Goal: Transaction & Acquisition: Purchase product/service

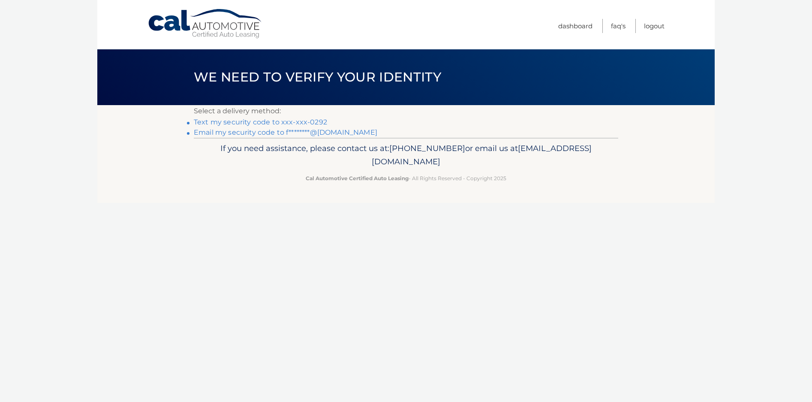
click at [258, 121] on link "Text my security code to xxx-xxx-0292" at bounding box center [260, 122] width 133 height 8
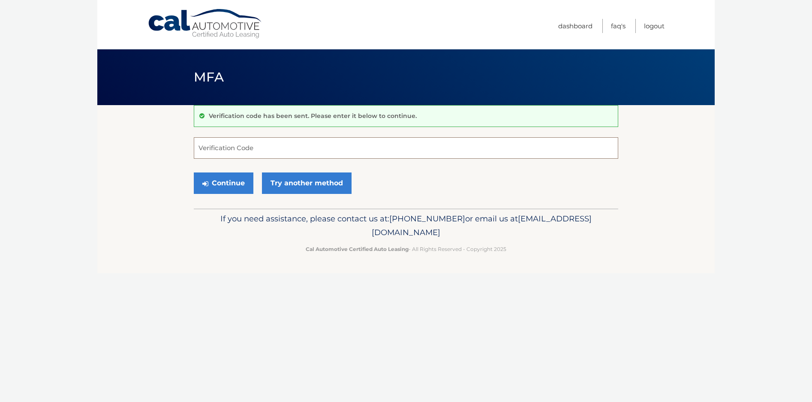
click at [273, 147] on input "Verification Code" at bounding box center [406, 147] width 425 height 21
click at [278, 144] on input "Verification Code" at bounding box center [406, 147] width 425 height 21
click at [310, 178] on link "Try another method" at bounding box center [307, 182] width 90 height 21
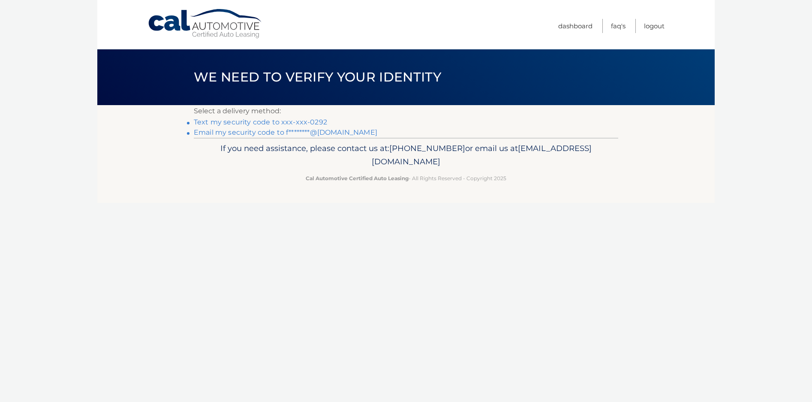
click at [200, 118] on link "Text my security code to xxx-xxx-0292" at bounding box center [260, 122] width 133 height 8
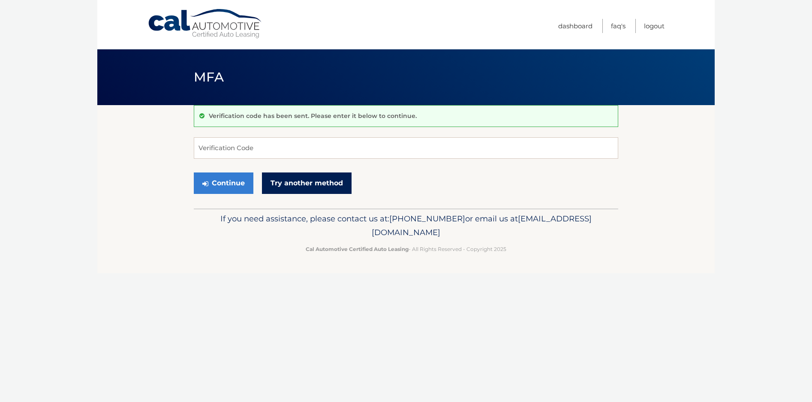
click at [310, 179] on link "Try another method" at bounding box center [307, 182] width 90 height 21
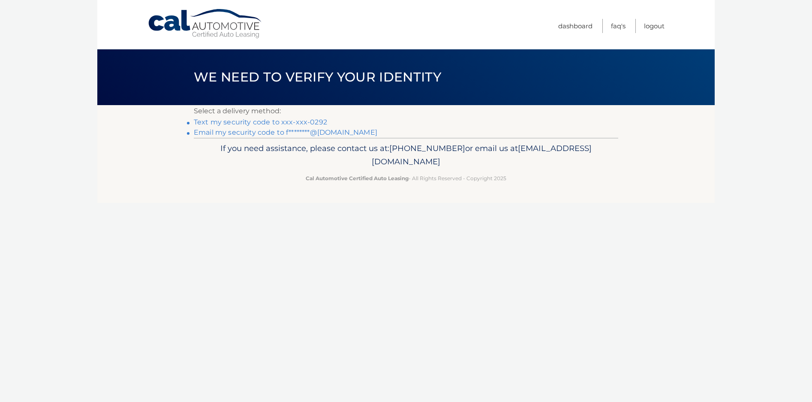
click at [232, 130] on link "Email my security code to f********@aol.com" at bounding box center [286, 132] width 184 height 8
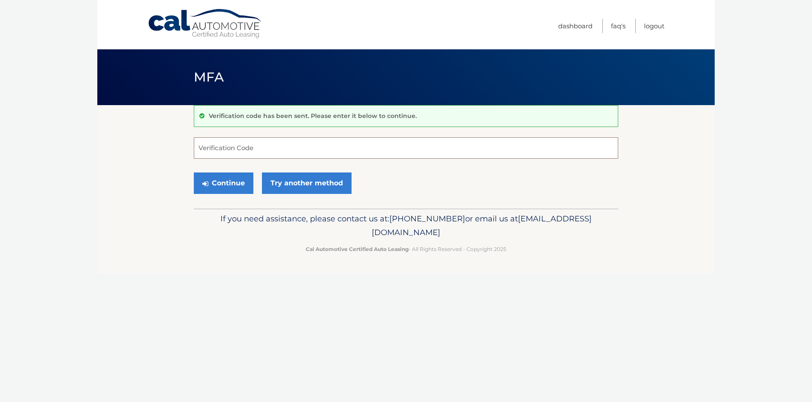
click at [277, 146] on input "Verification Code" at bounding box center [406, 147] width 425 height 21
type input "709832"
click at [227, 179] on button "Continue" at bounding box center [224, 182] width 60 height 21
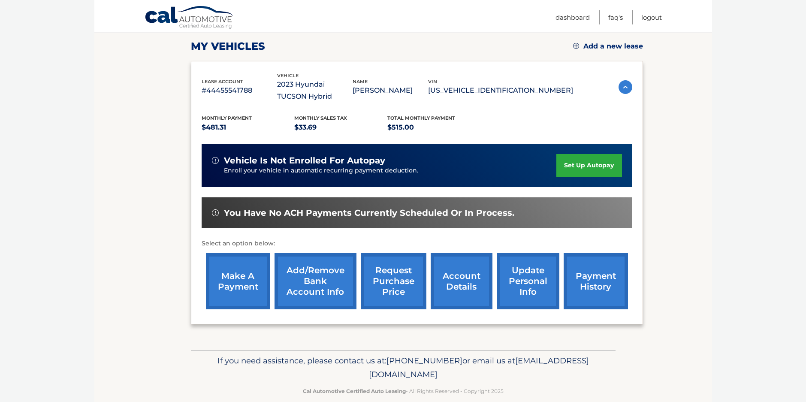
scroll to position [129, 0]
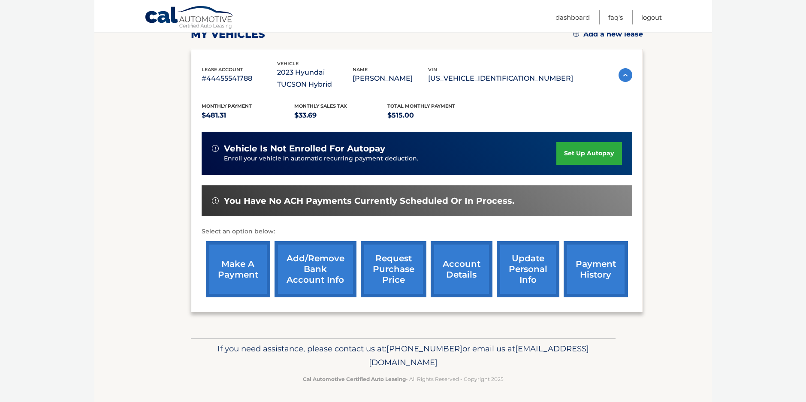
click at [229, 259] on link "make a payment" at bounding box center [238, 269] width 64 height 56
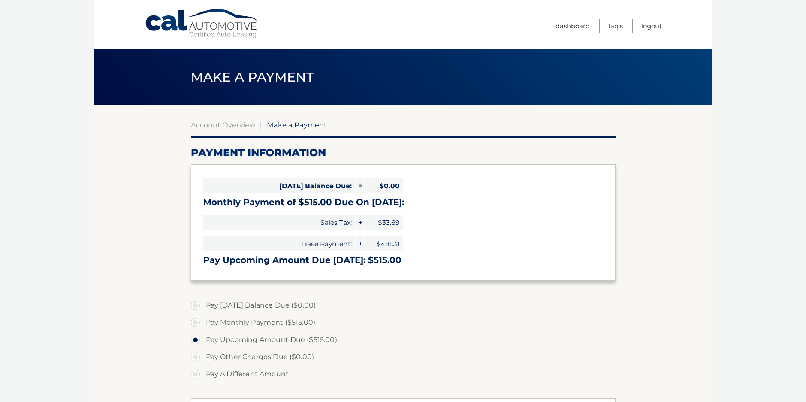
select select "YzA4ODdlNjYtZDA4My00MjQ2LWJhZDEtYTk3MDFiY2FlMTcy"
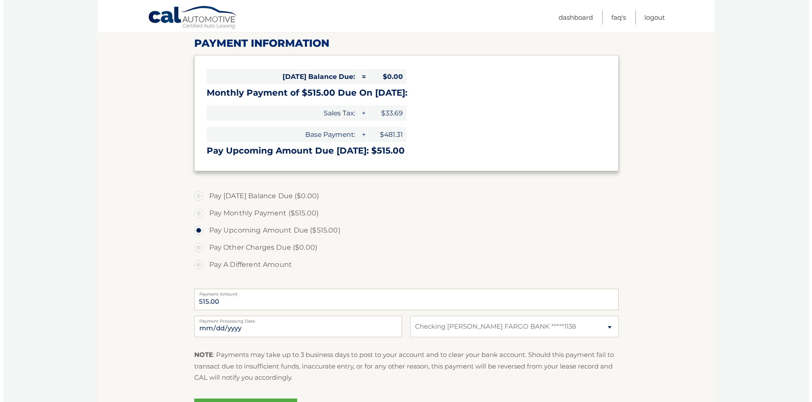
scroll to position [129, 0]
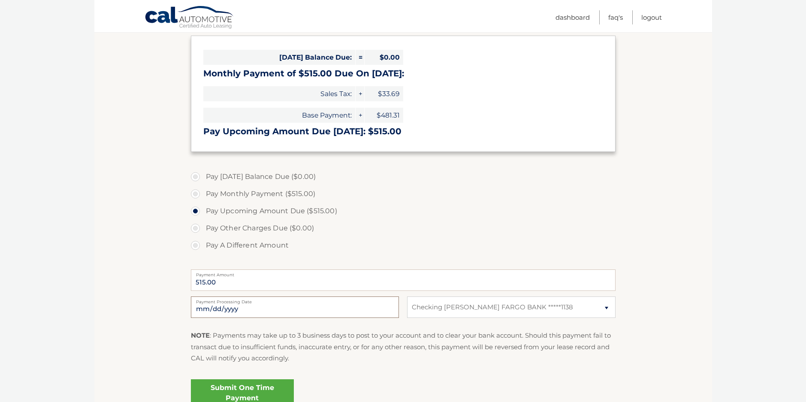
click at [312, 307] on input "[DATE]" at bounding box center [295, 306] width 208 height 21
type input "[DATE]"
click at [257, 386] on link "Submit One Time Payment" at bounding box center [242, 392] width 103 height 27
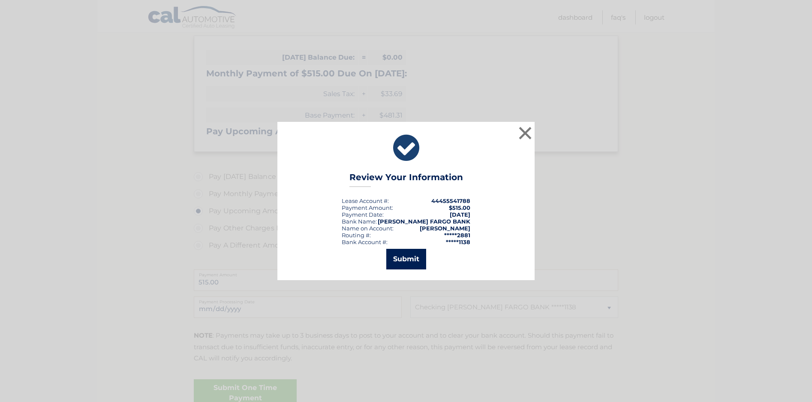
click at [405, 256] on button "Submit" at bounding box center [406, 259] width 40 height 21
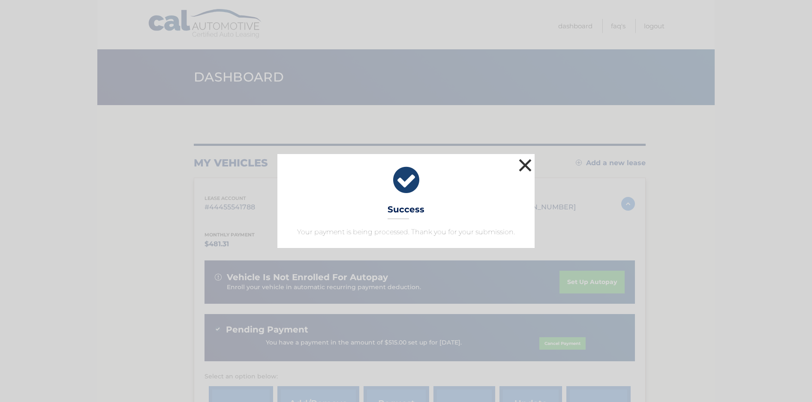
click at [525, 161] on button "×" at bounding box center [525, 165] width 17 height 17
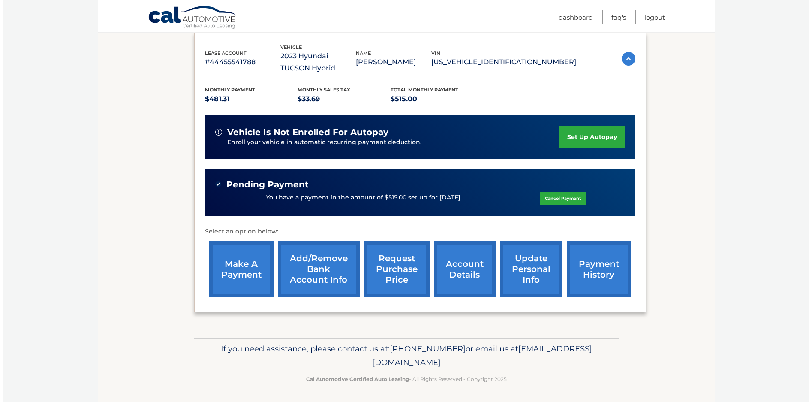
scroll to position [146, 0]
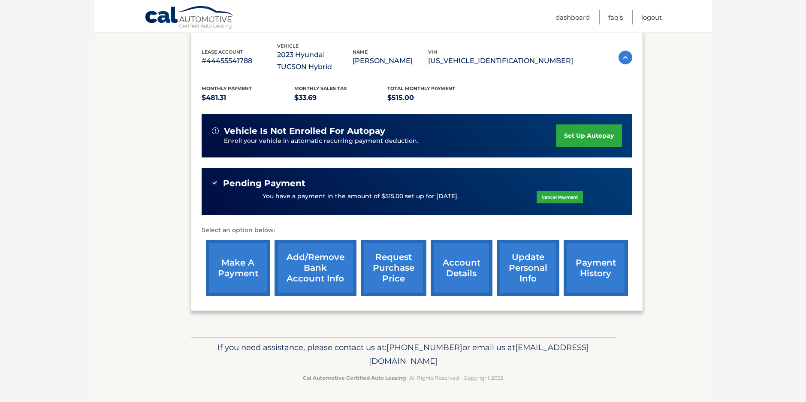
click at [393, 265] on link "request purchase price" at bounding box center [394, 268] width 66 height 56
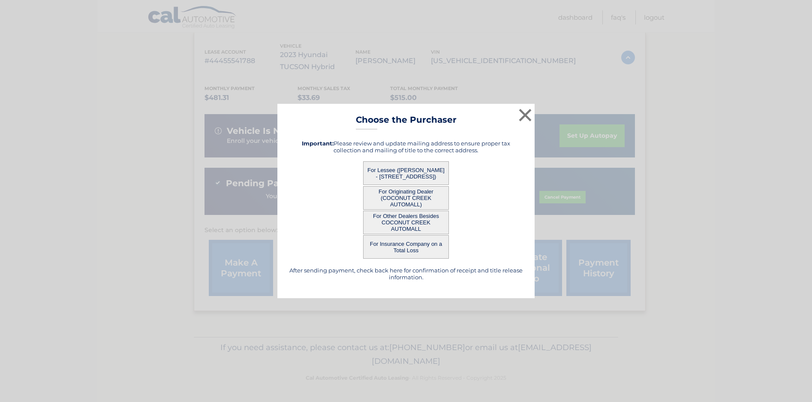
click at [395, 167] on button "For Lessee (BARRY SILVERMAN - 7321 MARBELLA ECHO DR, , DELRAY BEACH, FL 33446)" at bounding box center [406, 173] width 86 height 24
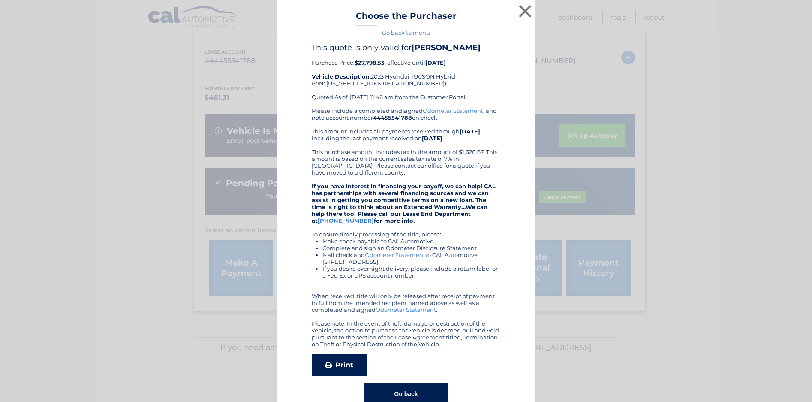
click at [338, 363] on link "Print" at bounding box center [339, 364] width 55 height 21
